Goal: Information Seeking & Learning: Find specific fact

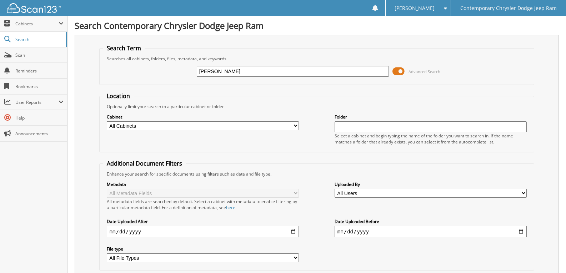
type input "[PERSON_NAME]"
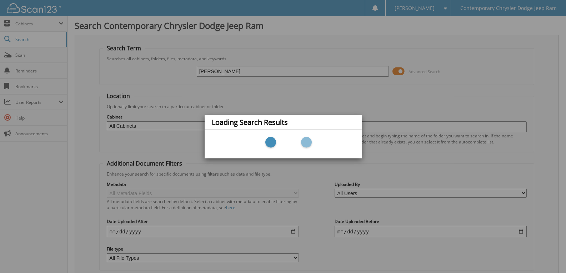
click at [163, 53] on div "Loading Search Results" at bounding box center [283, 136] width 566 height 273
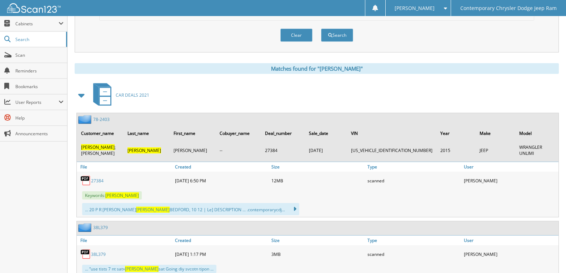
click at [83, 89] on span at bounding box center [82, 95] width 14 height 17
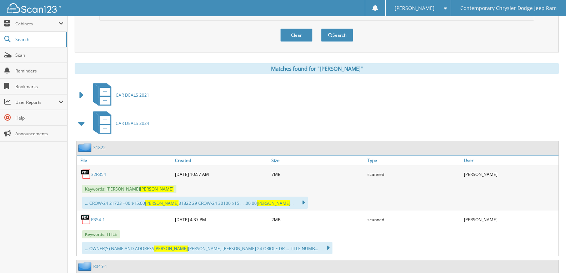
click at [79, 132] on span at bounding box center [82, 123] width 14 height 17
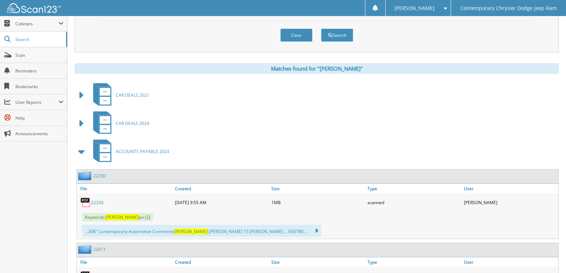
click at [76, 165] on div "ACCOUNTS PAYABLE 2024" at bounding box center [317, 152] width 485 height 28
click at [78, 161] on div "ACCOUNTS PAYABLE 2024" at bounding box center [317, 152] width 485 height 28
click at [84, 148] on span at bounding box center [82, 151] width 10 height 13
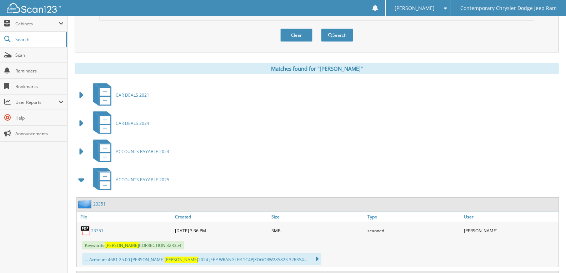
click at [79, 180] on span at bounding box center [82, 180] width 10 height 13
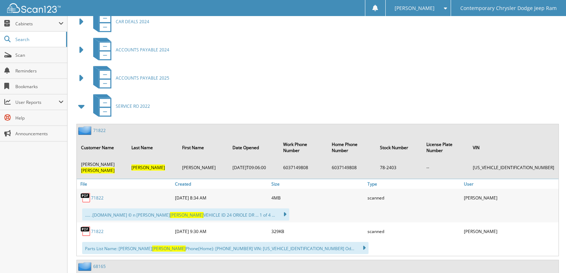
scroll to position [357, 0]
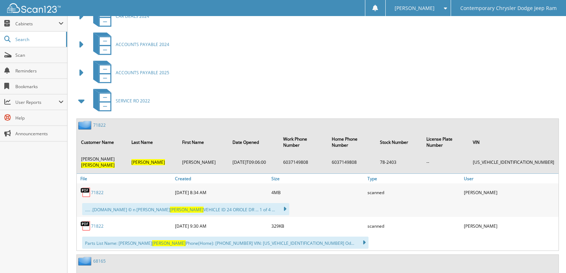
click at [78, 103] on span at bounding box center [82, 101] width 10 height 13
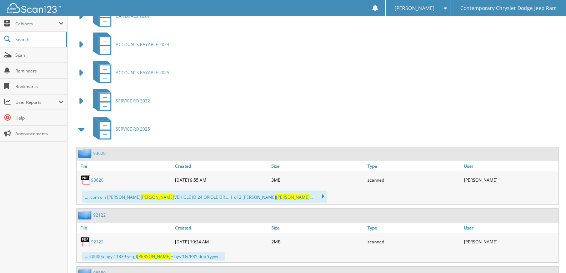
click at [78, 131] on span at bounding box center [82, 129] width 10 height 13
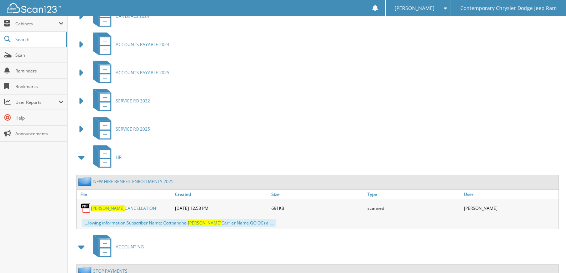
click at [84, 163] on span at bounding box center [82, 157] width 10 height 13
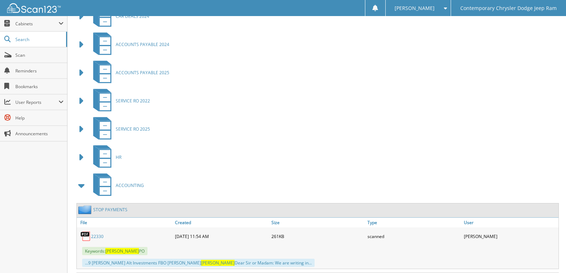
click at [82, 195] on div "ACCOUNTING" at bounding box center [317, 186] width 485 height 28
click at [80, 184] on span at bounding box center [82, 185] width 10 height 13
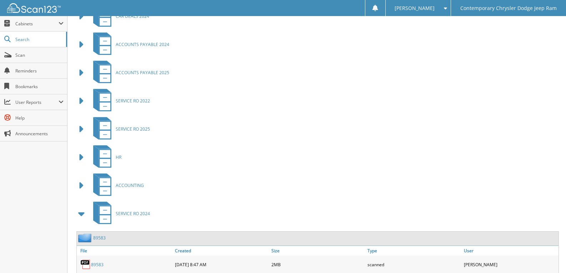
scroll to position [465, 0]
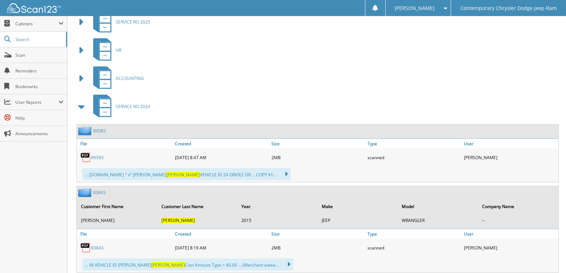
click at [79, 105] on span at bounding box center [82, 106] width 10 height 13
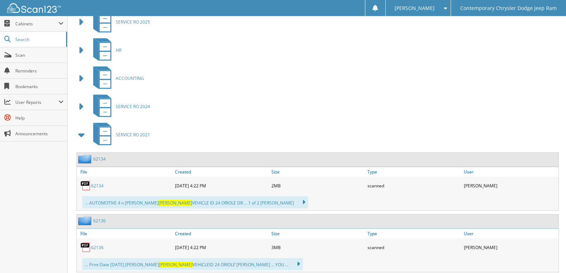
click at [83, 138] on span at bounding box center [82, 135] width 10 height 13
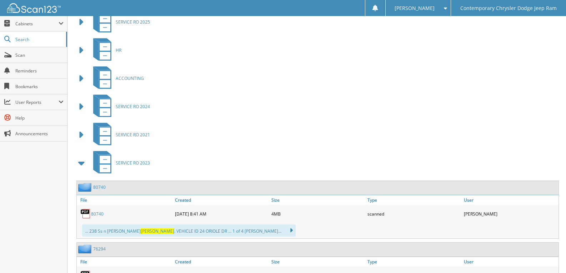
click at [77, 168] on span at bounding box center [82, 163] width 10 height 13
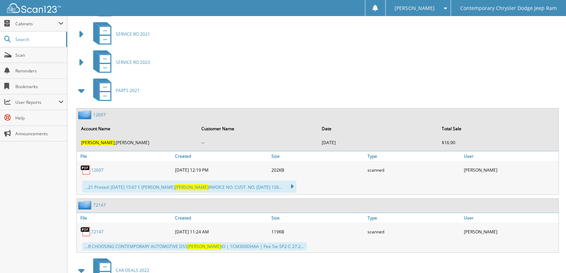
scroll to position [607, 0]
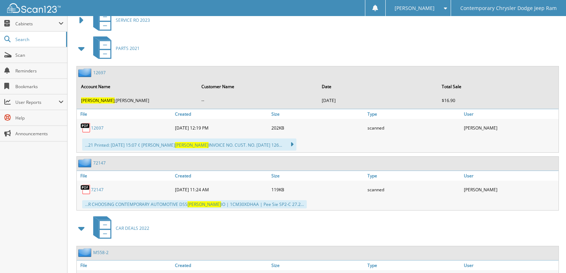
click at [81, 40] on span at bounding box center [82, 48] width 14 height 17
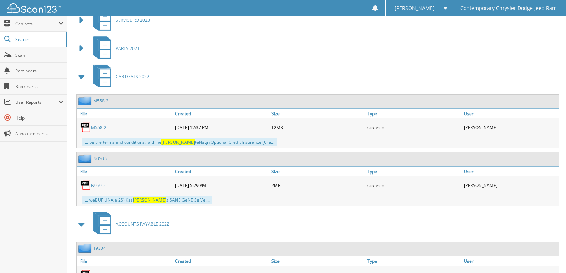
click at [76, 83] on span at bounding box center [82, 76] width 14 height 17
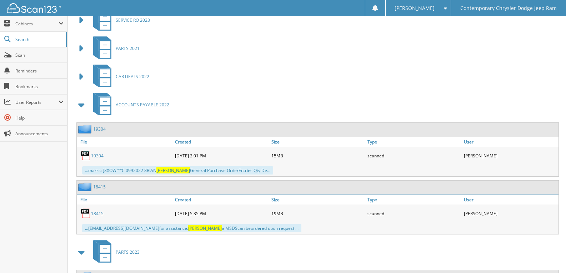
click at [79, 107] on span at bounding box center [82, 105] width 10 height 13
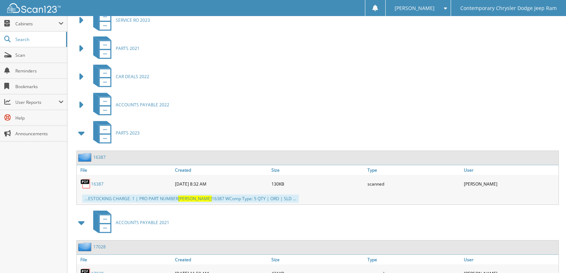
click at [77, 134] on span at bounding box center [82, 133] width 14 height 17
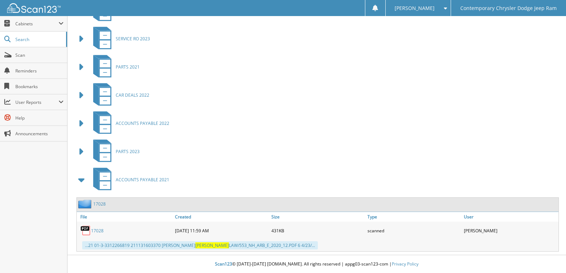
click at [75, 185] on span at bounding box center [82, 180] width 14 height 17
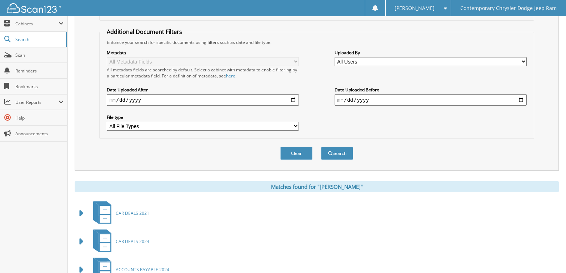
scroll to position [31, 0]
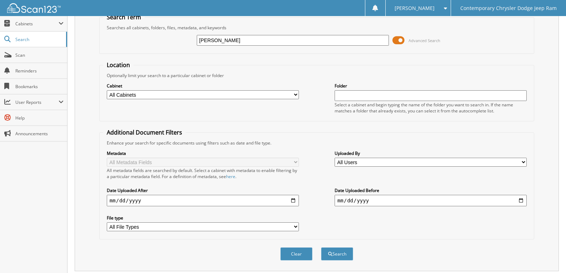
drag, startPoint x: 234, startPoint y: 44, endPoint x: 0, endPoint y: 1, distance: 237.6
type input "BRIAN OLSEN"
click at [321, 248] on button "Search" at bounding box center [337, 254] width 32 height 13
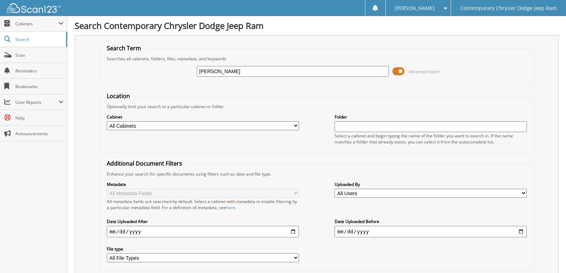
type input "[PERSON_NAME]"
